Goal: Information Seeking & Learning: Learn about a topic

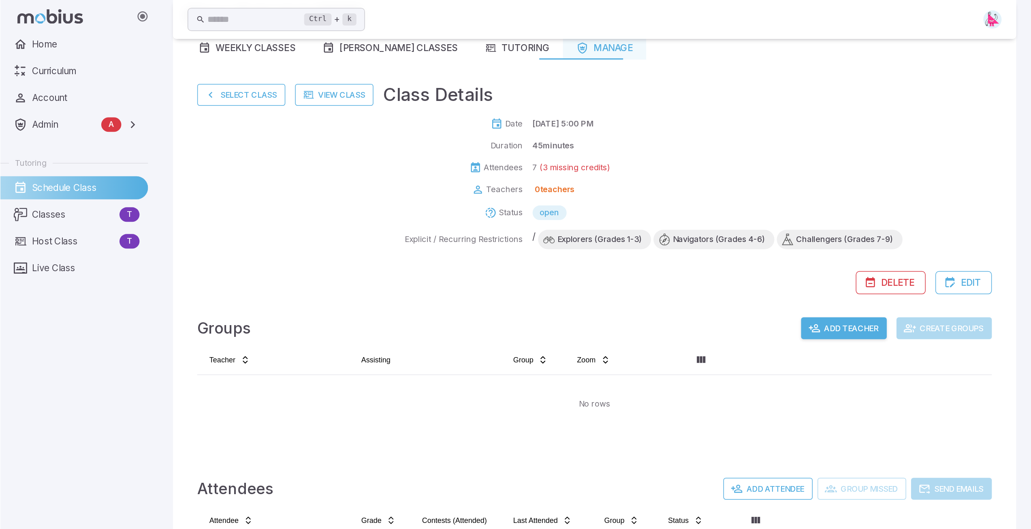
scroll to position [42, 0]
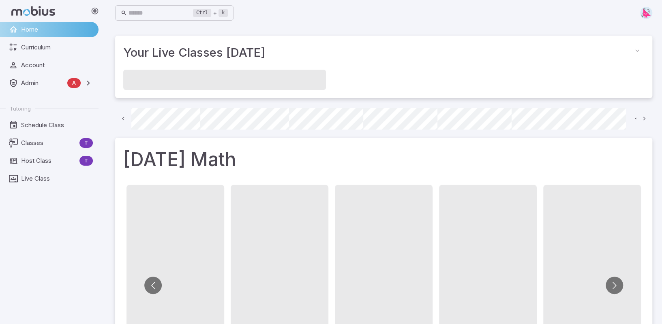
scroll to position [0, 463]
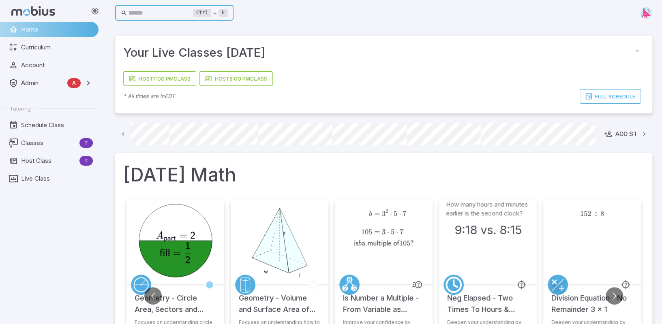
click at [137, 9] on input "text" at bounding box center [160, 13] width 65 height 16
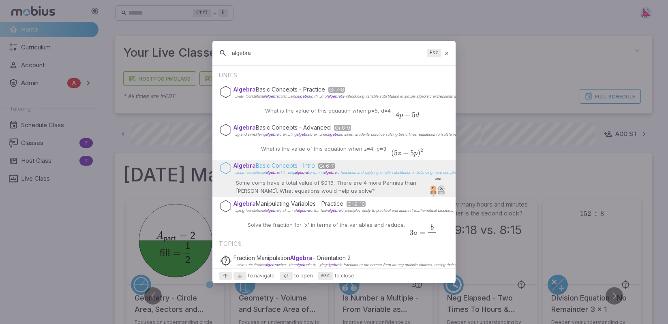
type input "algebra"
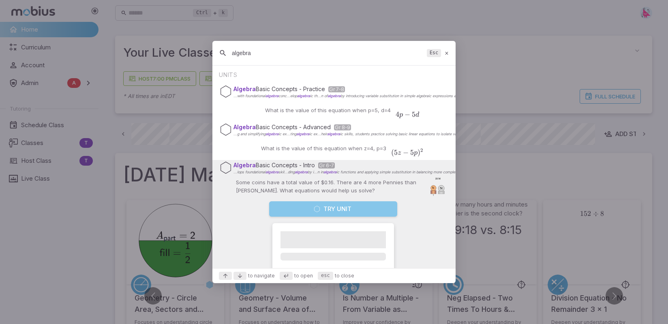
click at [320, 213] on button "Try Unit" at bounding box center [333, 208] width 128 height 15
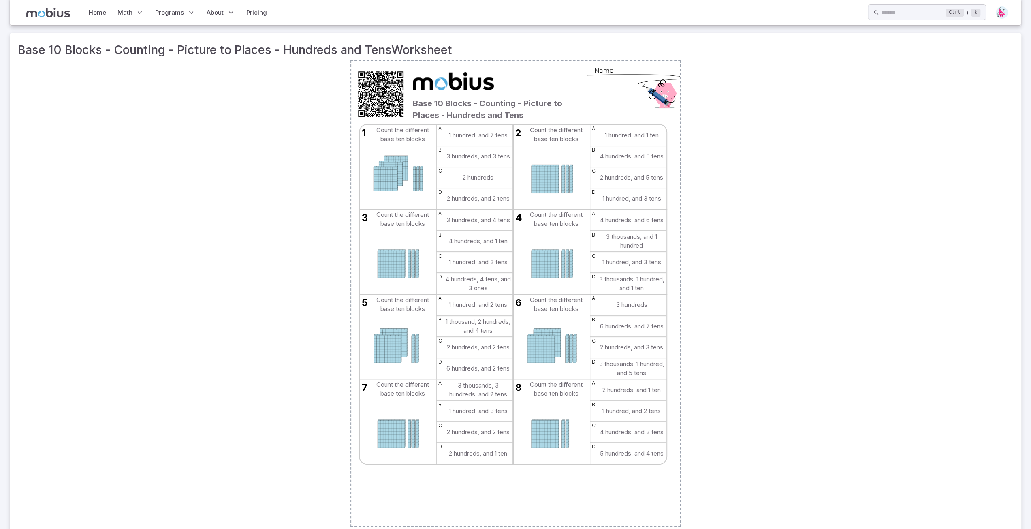
scroll to position [126, 0]
